Goal: Communication & Community: Participate in discussion

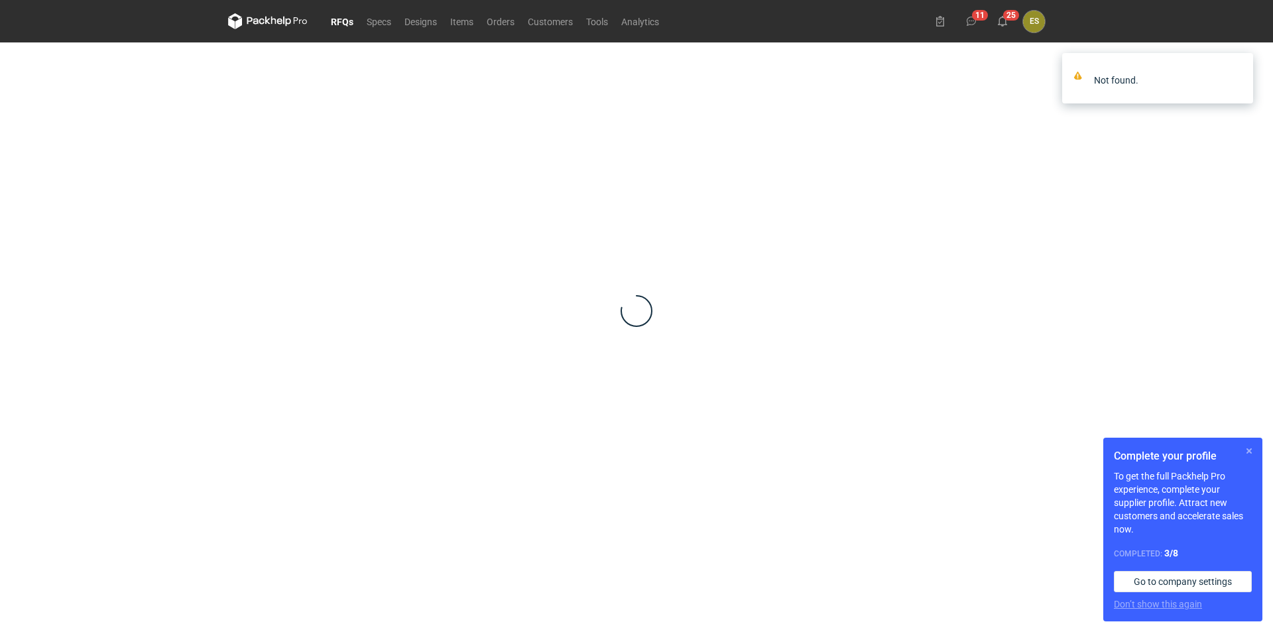
click at [1248, 454] on button "button" at bounding box center [1249, 451] width 16 height 16
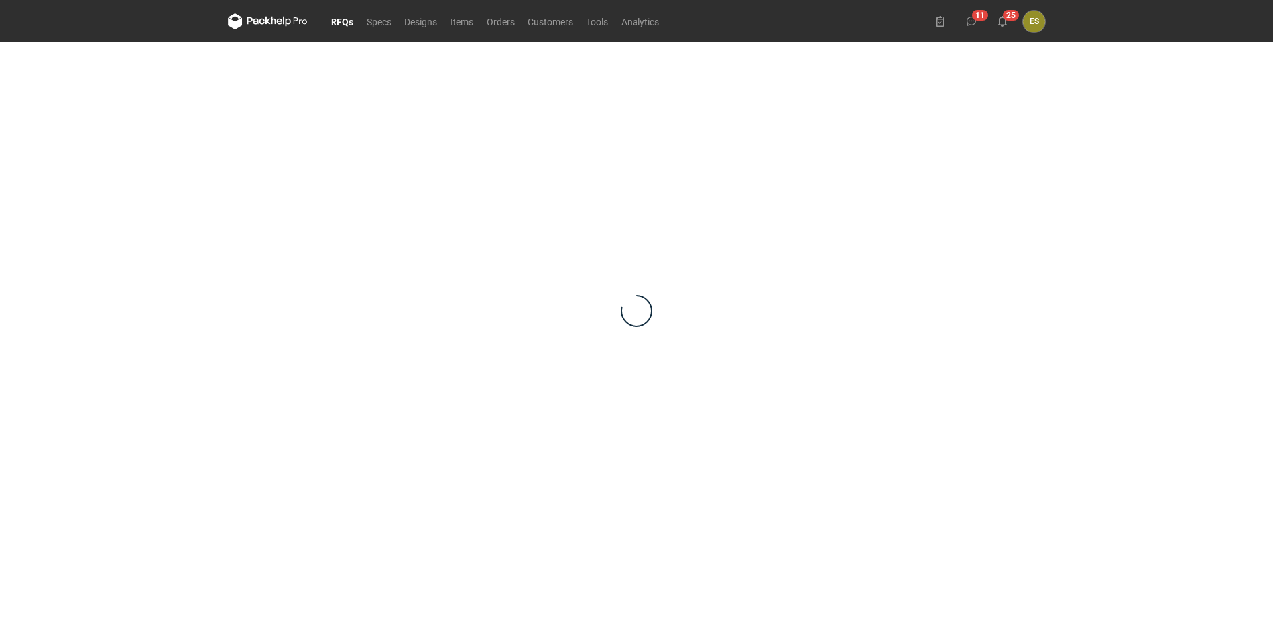
click at [356, 21] on link "RFQs" at bounding box center [342, 21] width 36 height 16
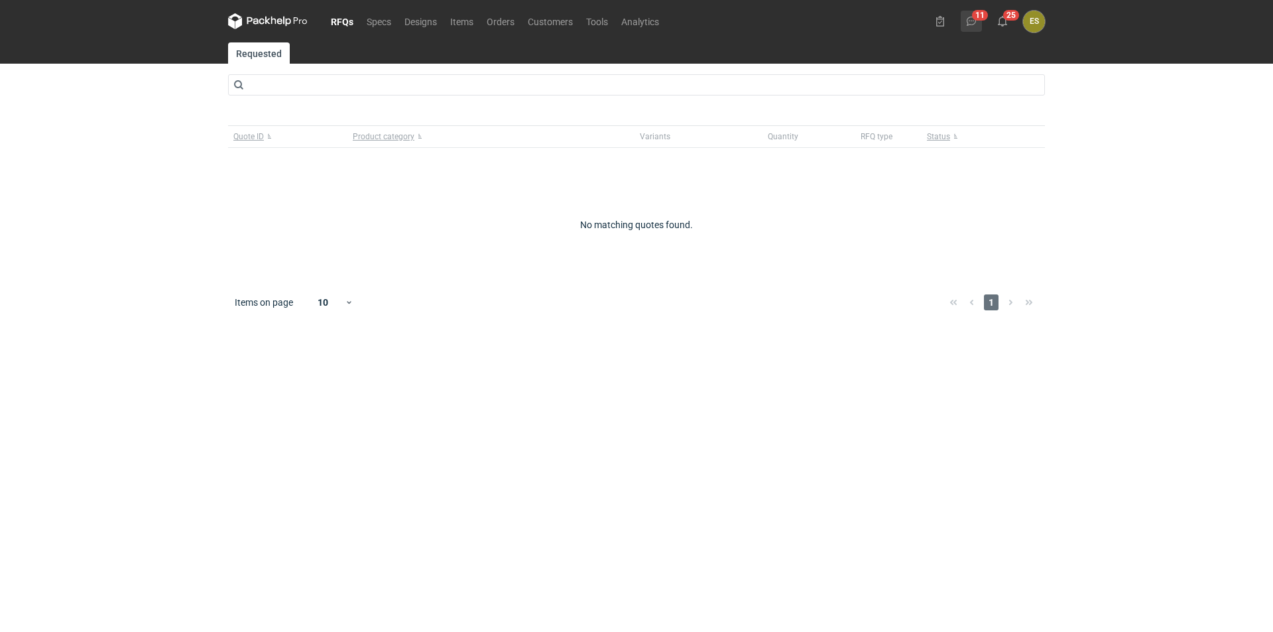
click at [971, 31] on button "11" at bounding box center [971, 21] width 21 height 21
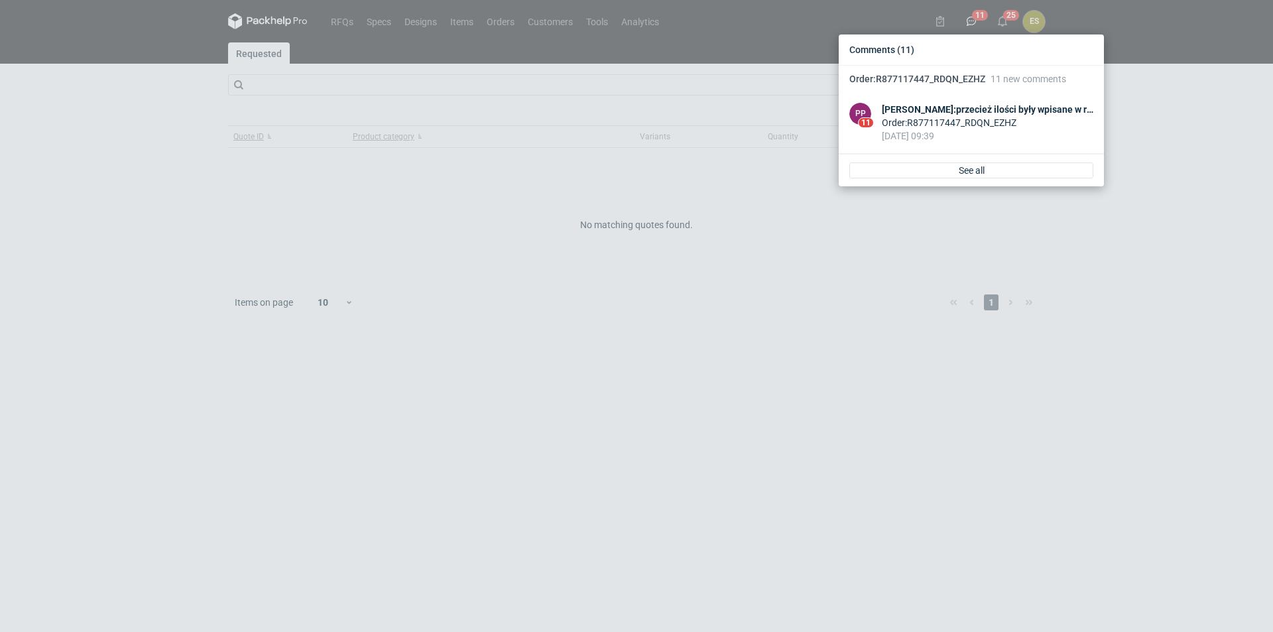
click at [971, 25] on div "Comments (11) Order : R877117447_RDQN_EZHZ 11 new comments PP 11 [PERSON_NAME] …" at bounding box center [636, 316] width 1273 height 632
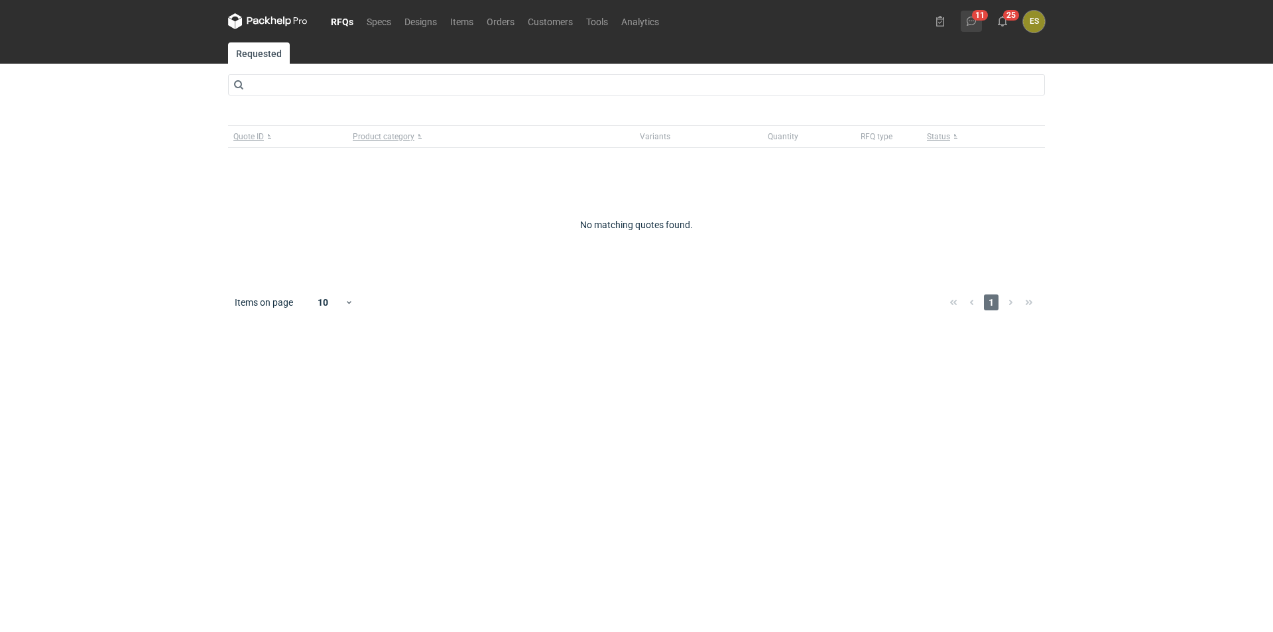
click at [975, 17] on icon at bounding box center [971, 21] width 11 height 11
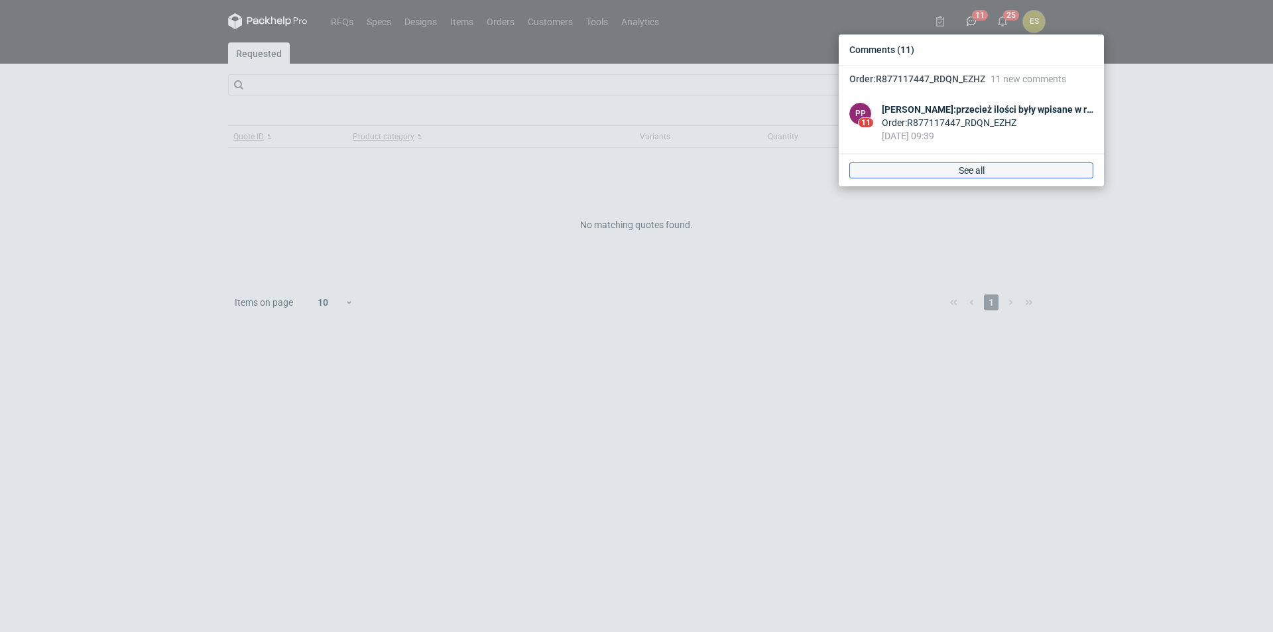
click at [962, 178] on link "See all" at bounding box center [971, 170] width 244 height 16
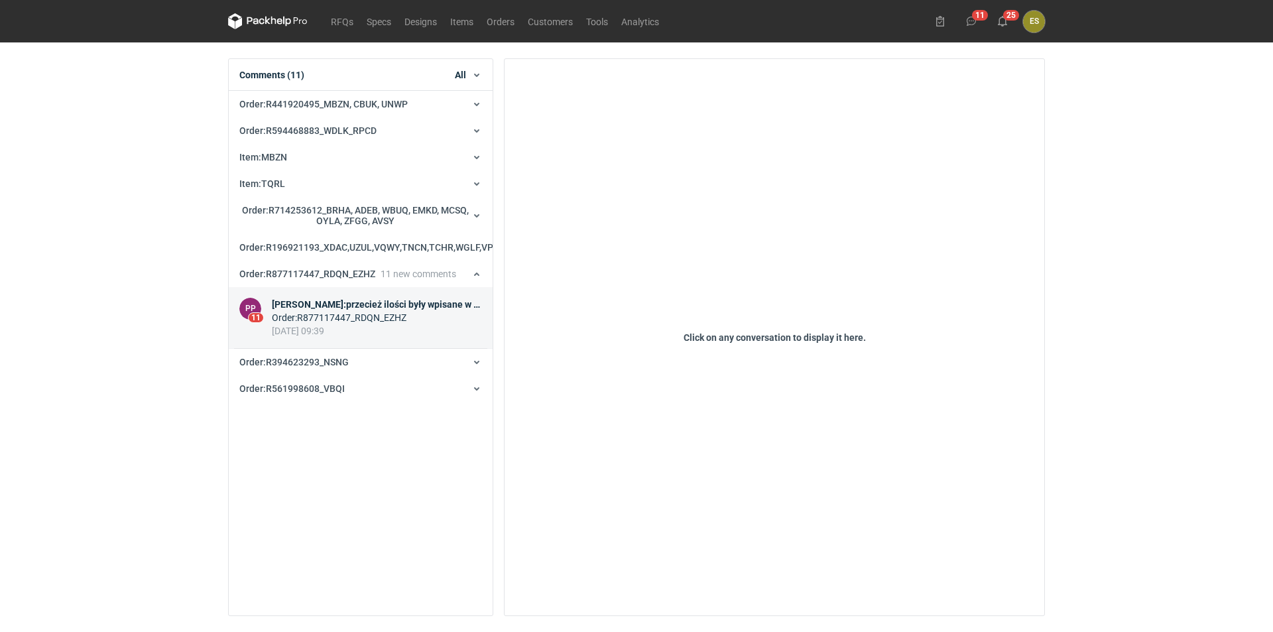
click at [324, 324] on div "Order : R877117447_RDQN_EZHZ" at bounding box center [377, 317] width 210 height 13
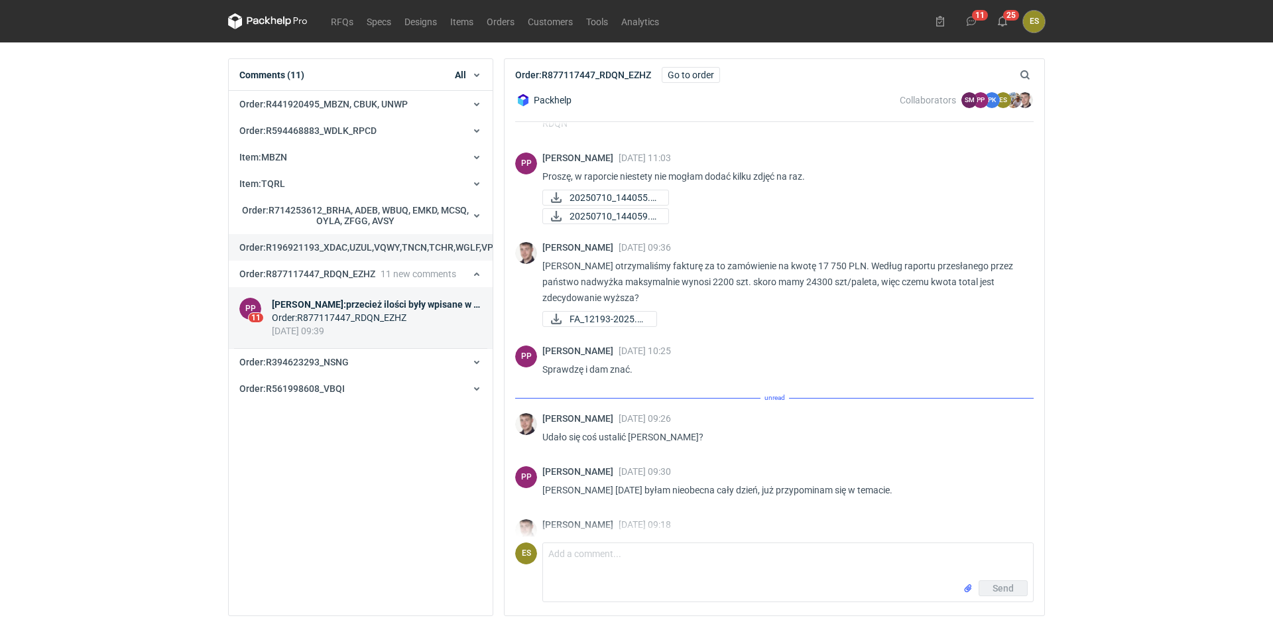
scroll to position [616, 0]
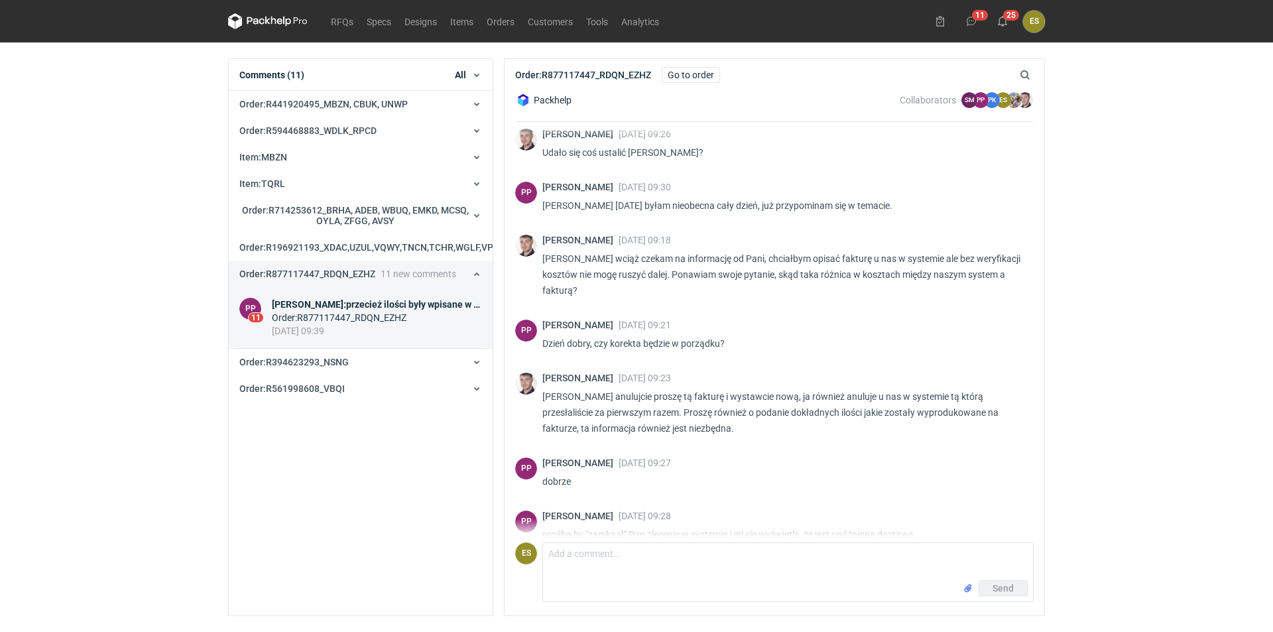
click at [303, 279] on span "Order : R877117447_RDQN_EZHZ" at bounding box center [307, 274] width 136 height 11
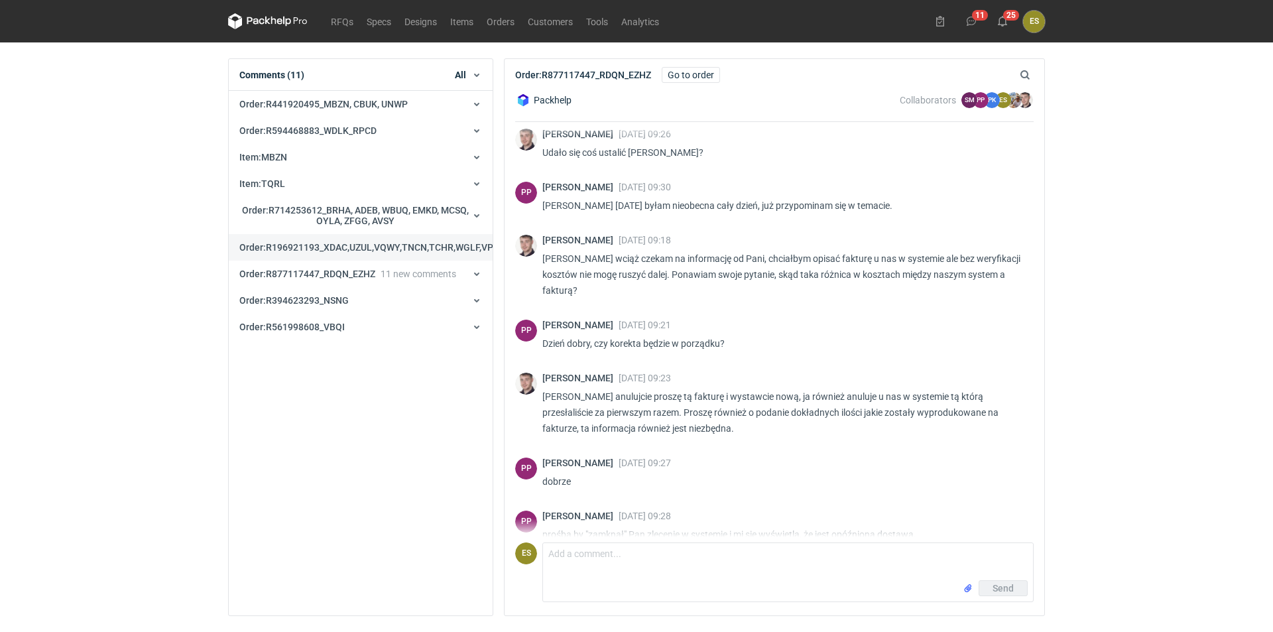
click at [326, 253] on span "Order : R196921193_XDAC,UZUL,VQWY,TNCN,TCHR,WGLF,VPJF" at bounding box center [371, 247] width 264 height 11
